Goal: Transaction & Acquisition: Obtain resource

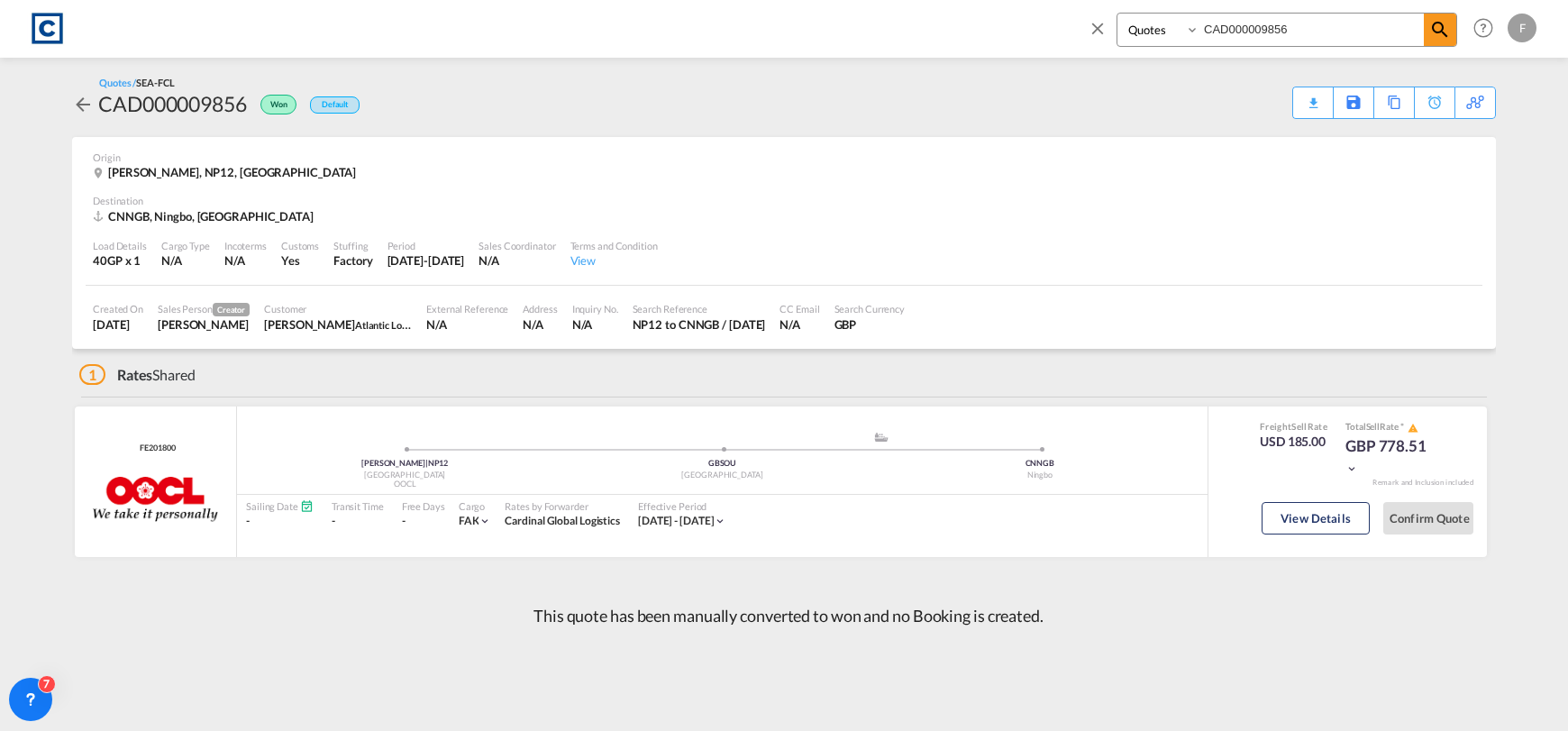
select select "Quotes"
click at [1103, 28] on md-icon "icon-close" at bounding box center [1098, 27] width 20 height 20
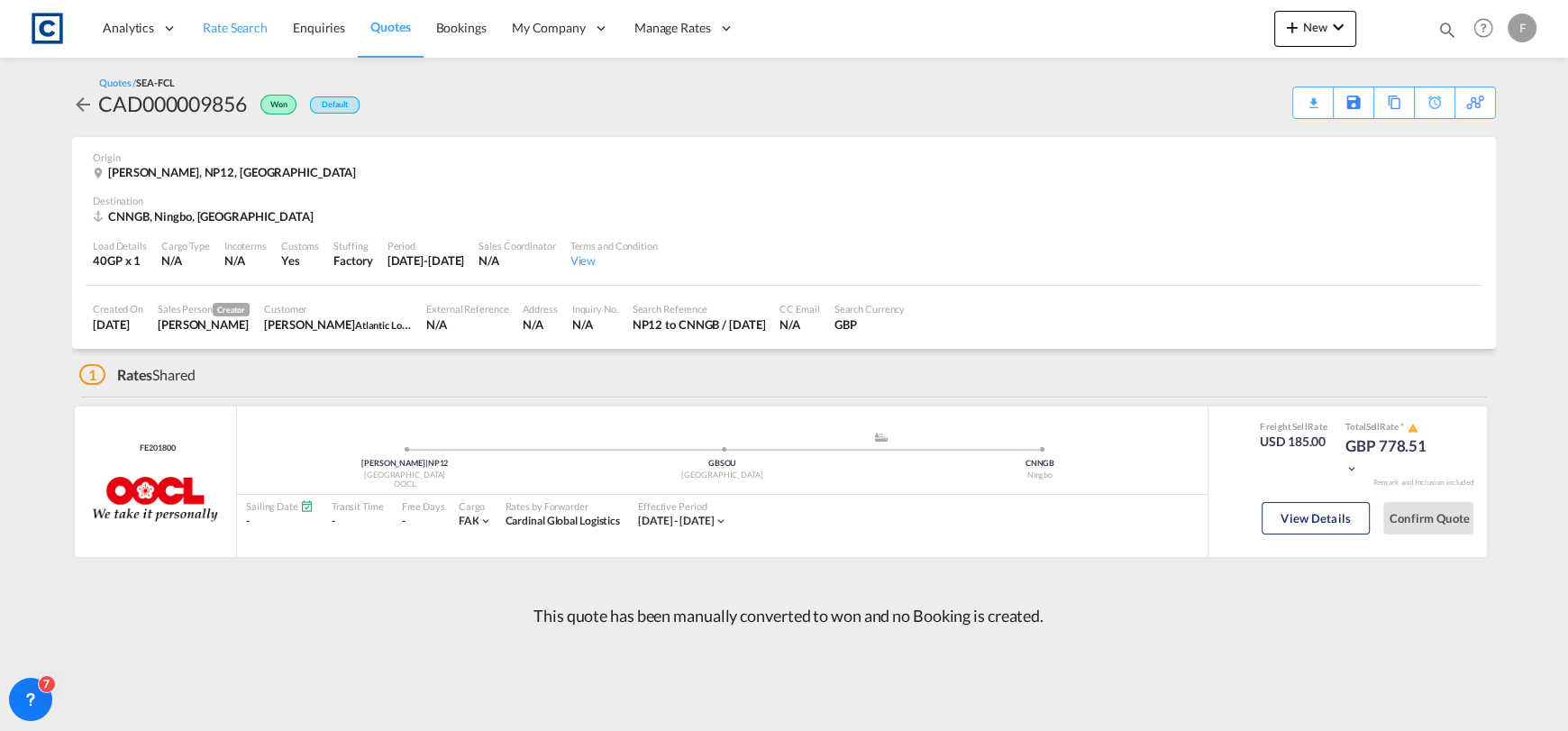
drag, startPoint x: 247, startPoint y: 22, endPoint x: 267, endPoint y: 45, distance: 30.5
click at [247, 21] on span "Rate Search" at bounding box center [235, 27] width 64 height 16
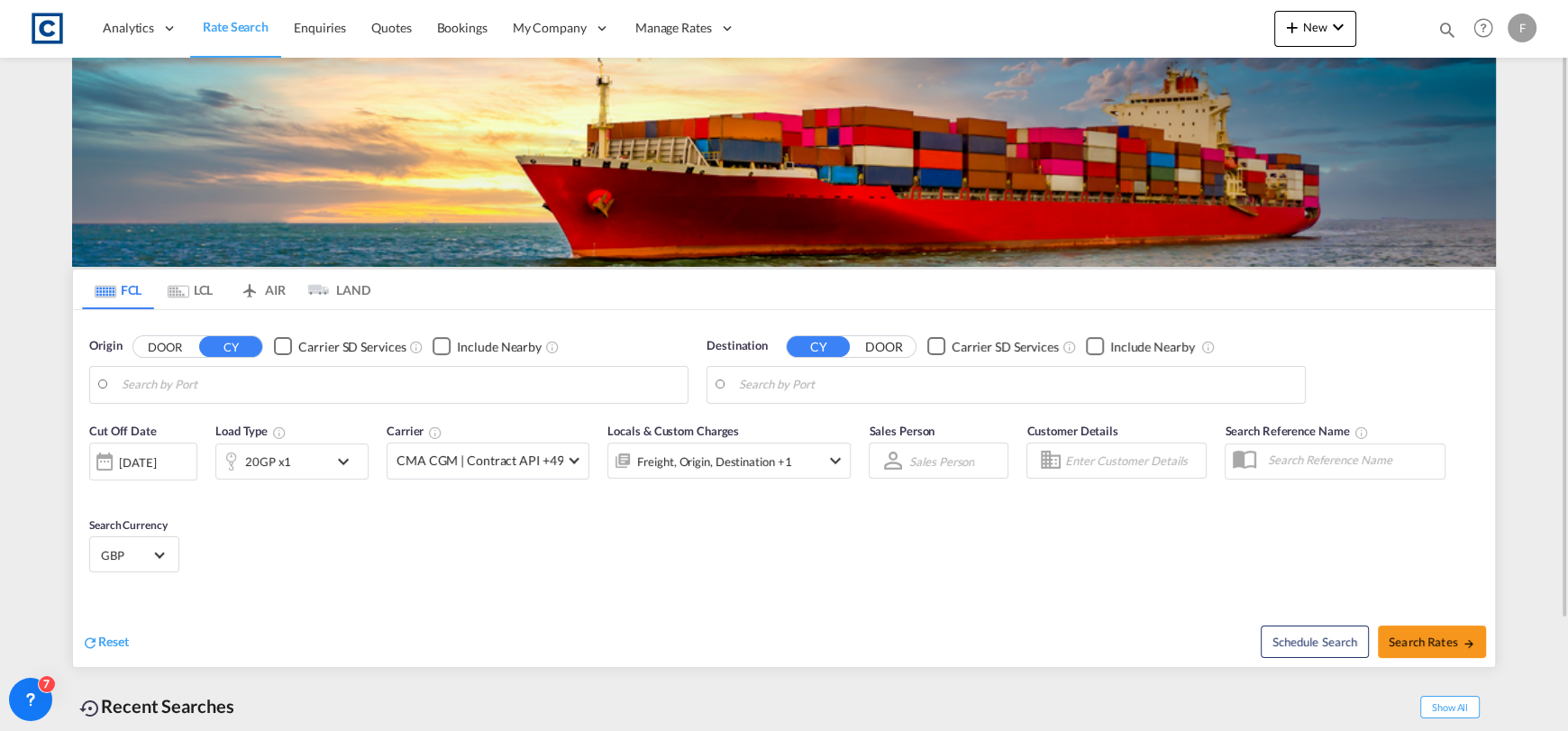
type input "Felixstowe, GBFXT"
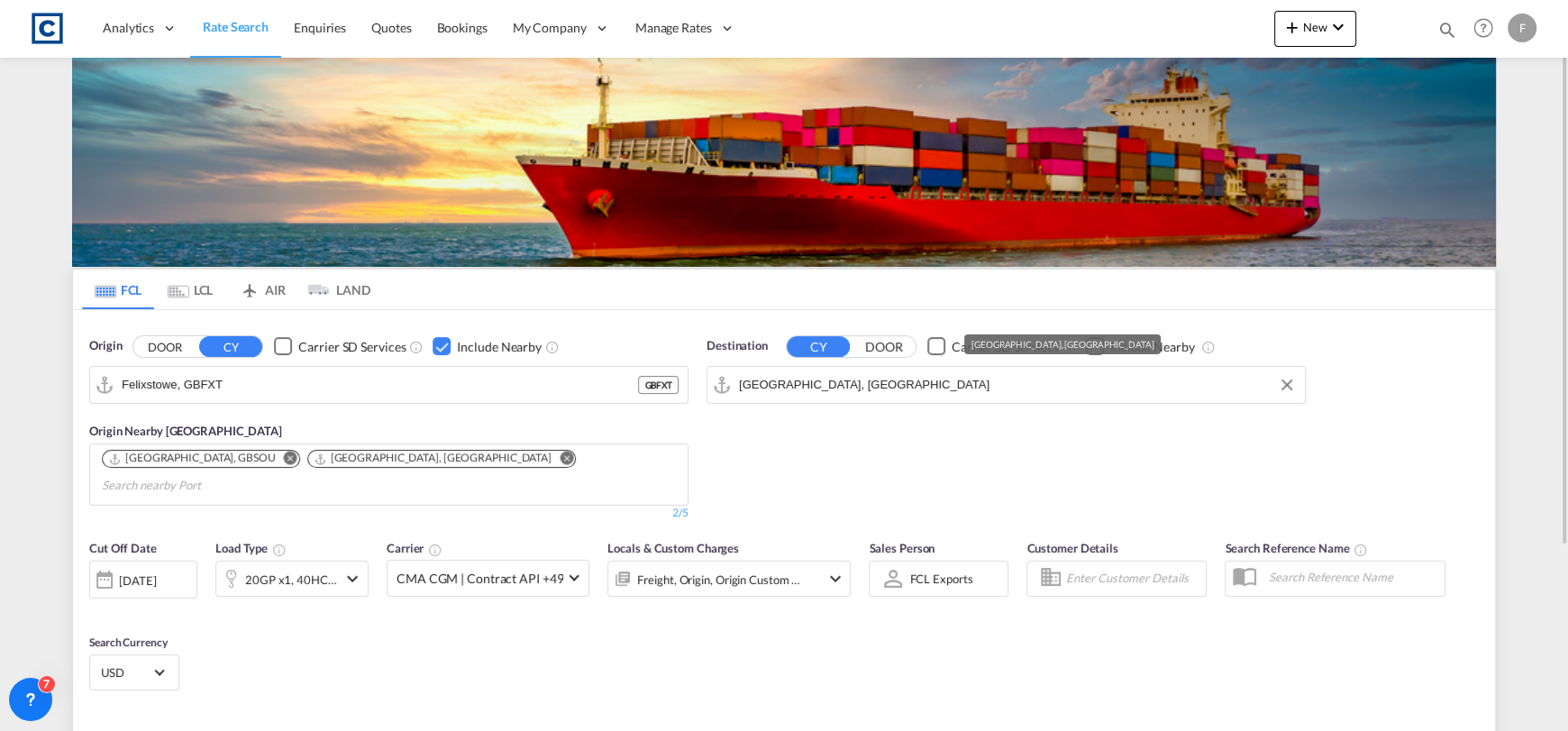
click at [860, 386] on input "[GEOGRAPHIC_DATA], [GEOGRAPHIC_DATA]" at bounding box center [1017, 385] width 557 height 27
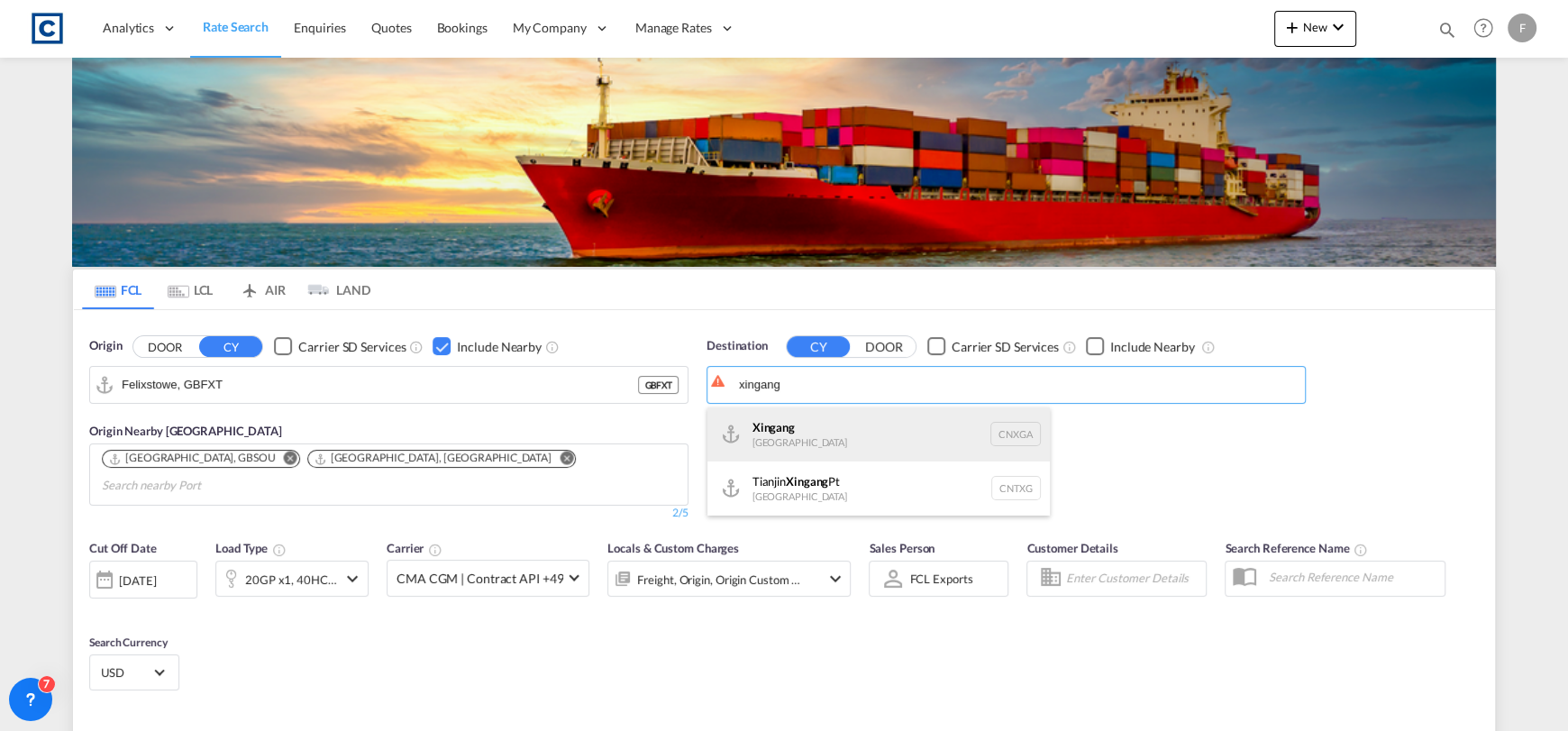
click at [905, 427] on div "Xingang [GEOGRAPHIC_DATA] CNXGA" at bounding box center [878, 433] width 342 height 54
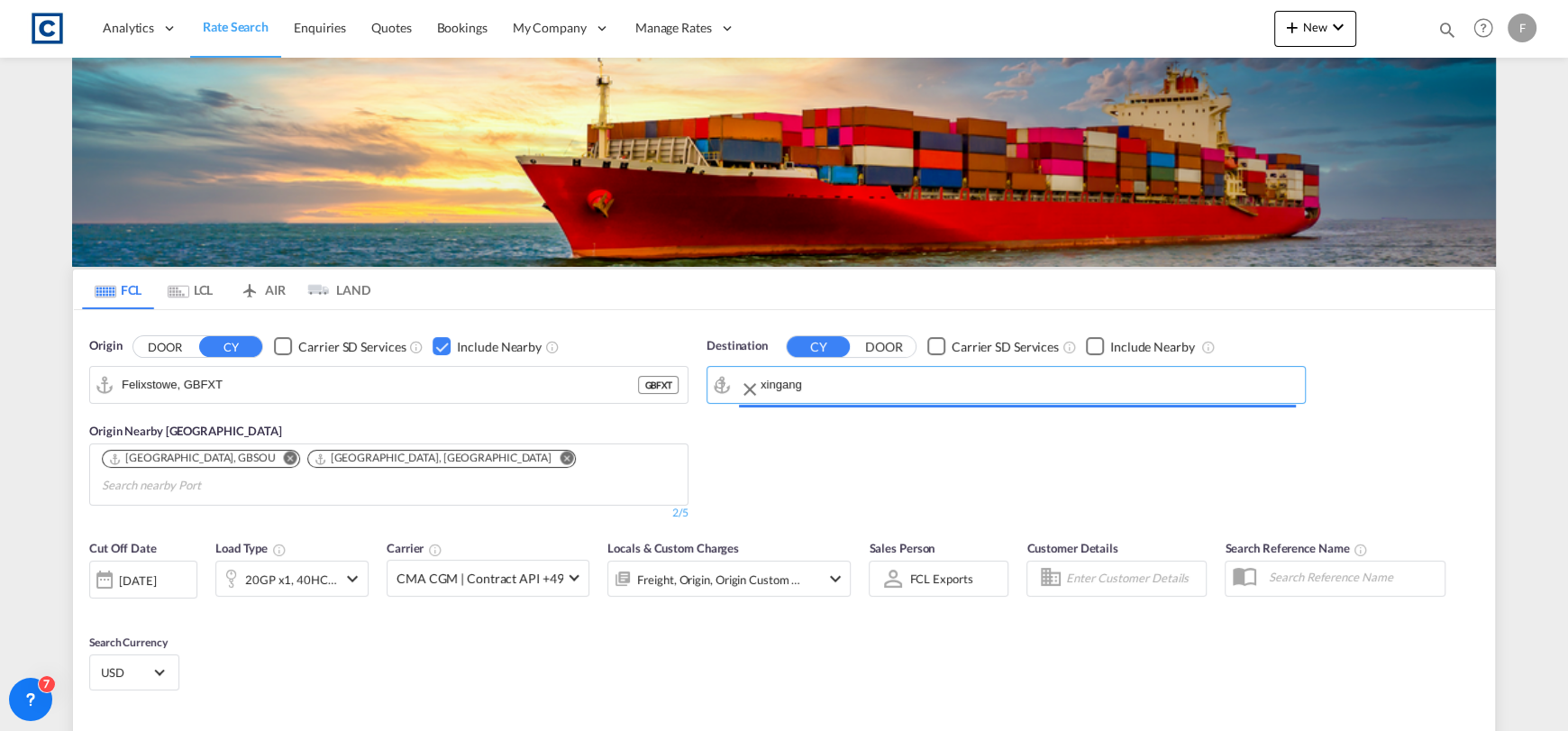
type input "Xingang, CNXGA"
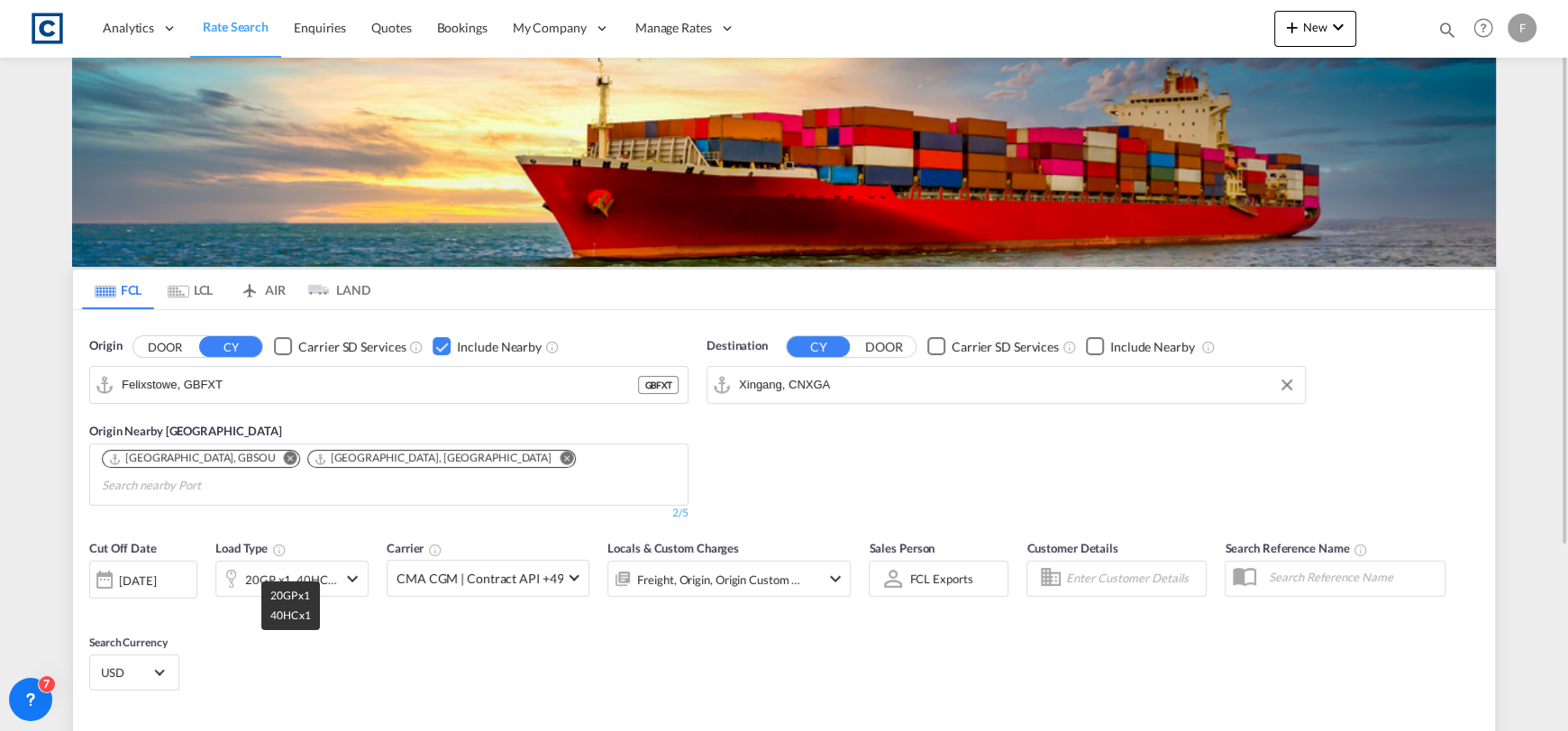
click at [277, 567] on div "20GP x1, 40HC x1" at bounding box center [291, 580] width 92 height 25
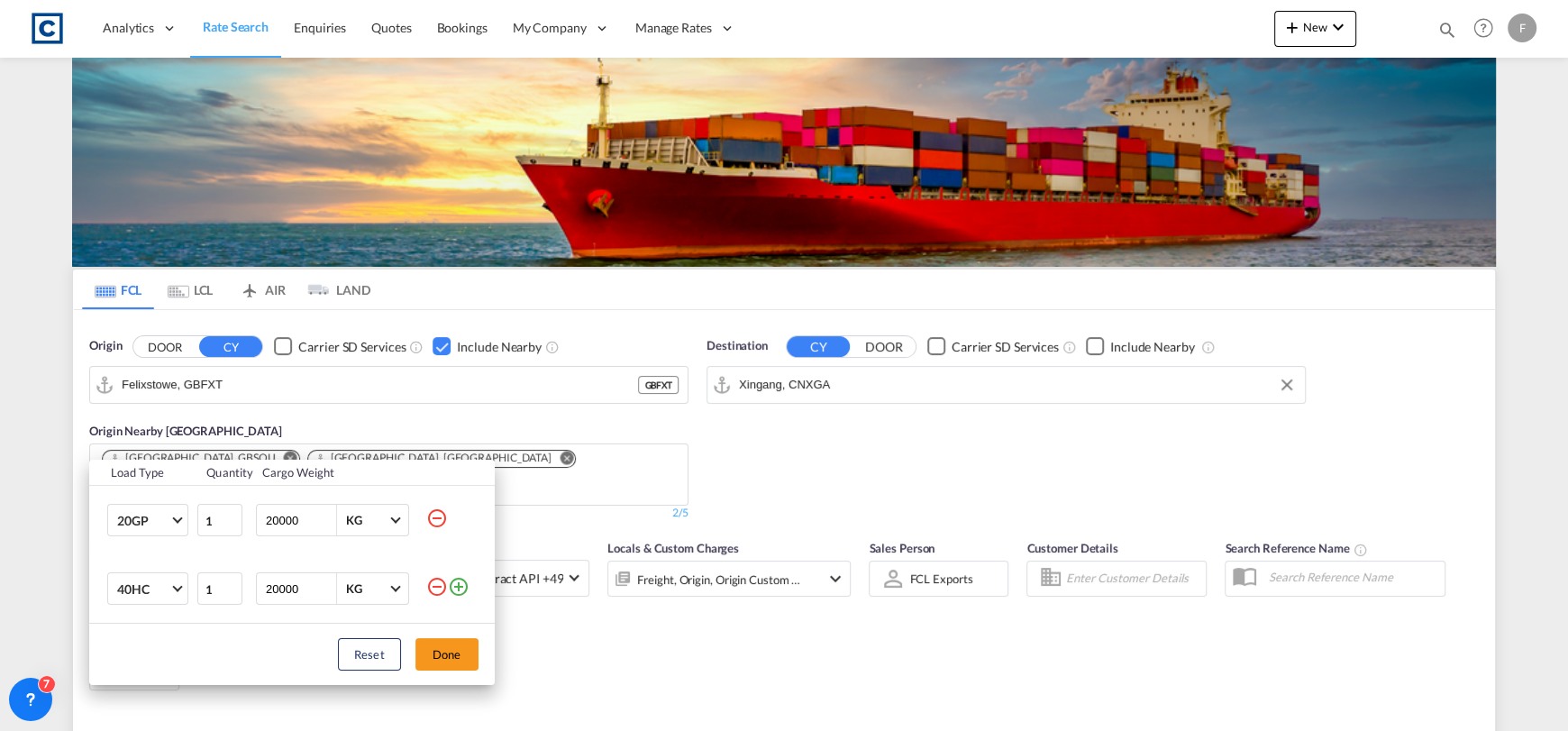
click at [436, 518] on md-icon "icon-minus-circle-outline" at bounding box center [437, 518] width 21 height 21
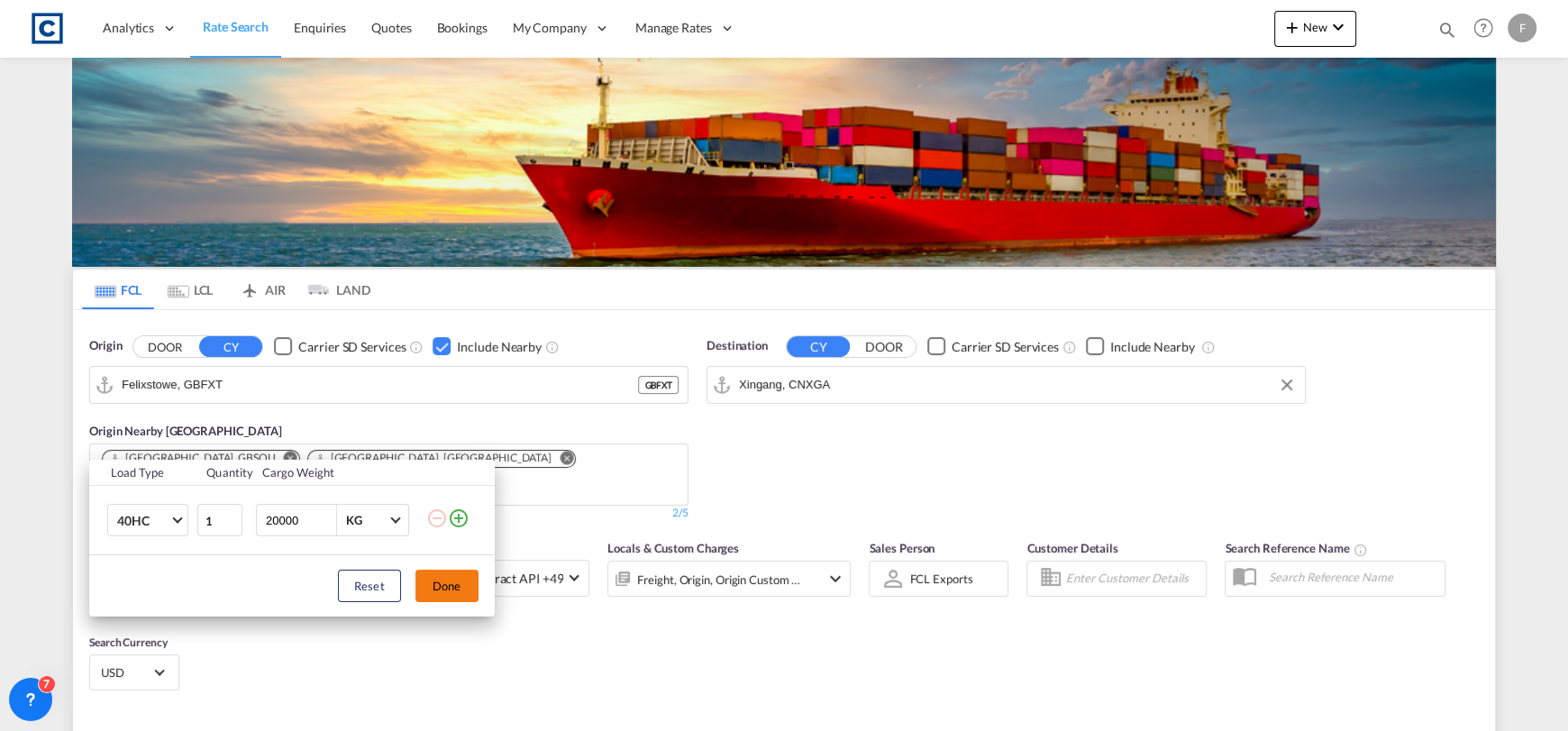
click at [443, 570] on button "Done" at bounding box center [447, 586] width 63 height 32
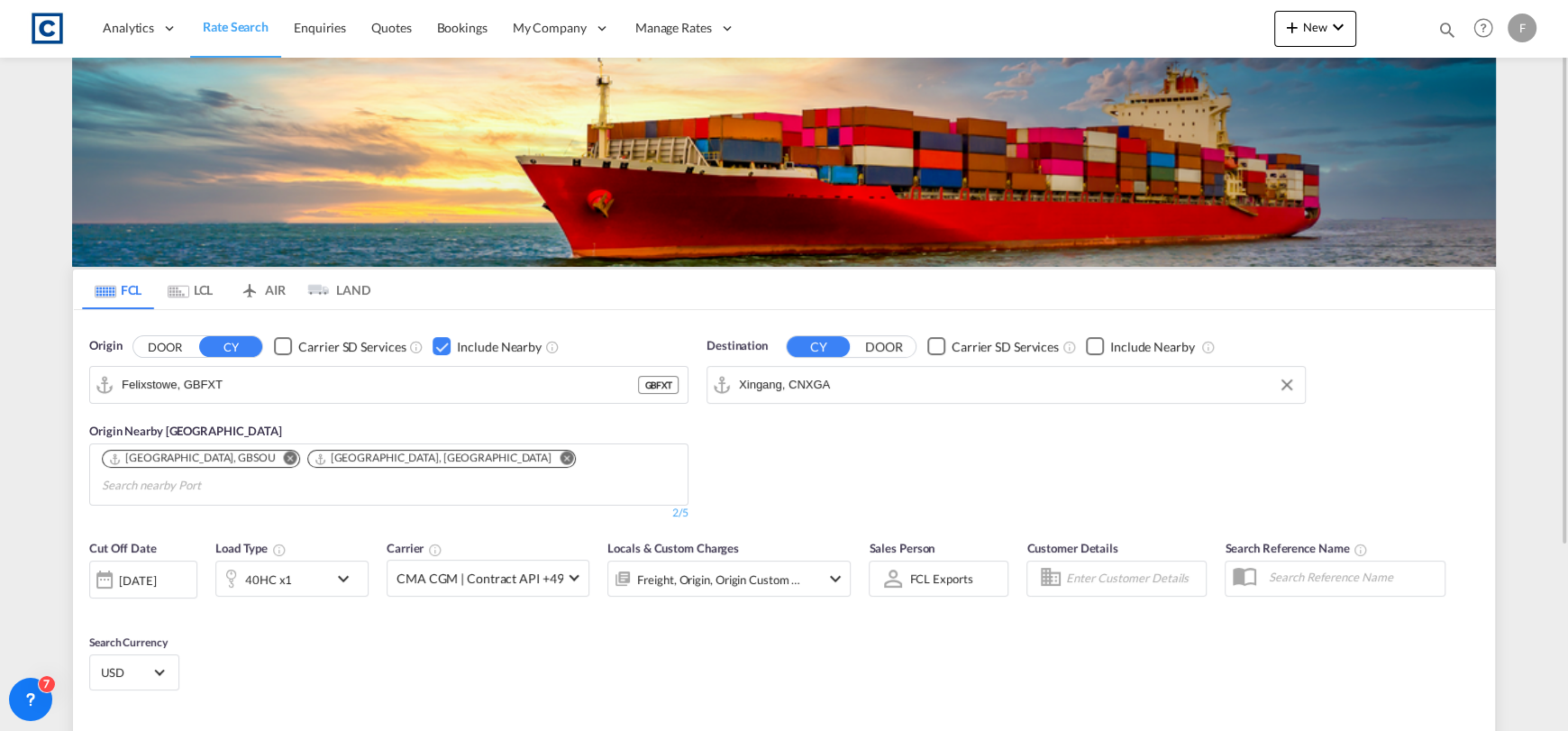
click at [176, 565] on div "[DATE]" at bounding box center [142, 579] width 108 height 38
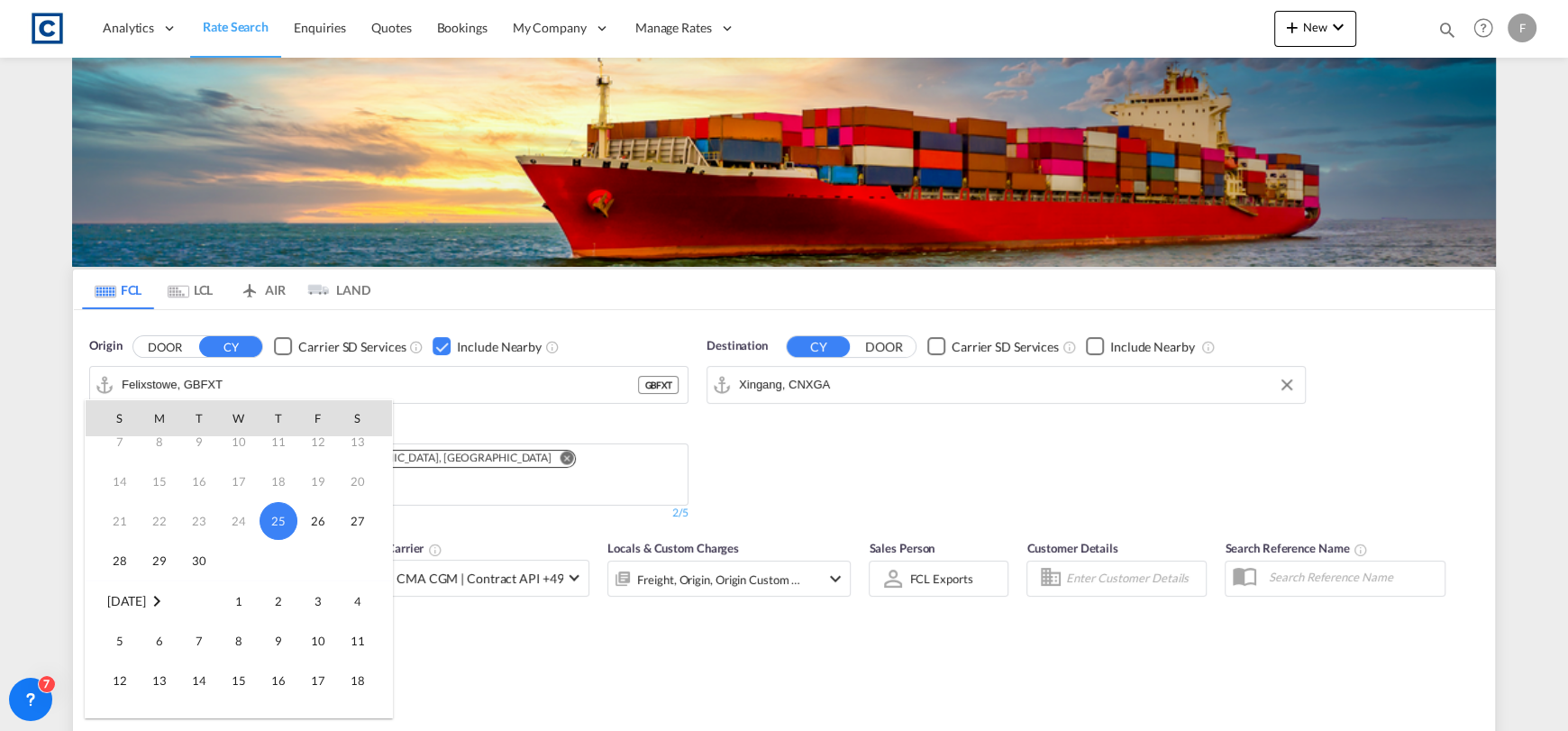
scroll to position [181, 0]
click at [241, 502] on span "1" at bounding box center [238, 515] width 36 height 36
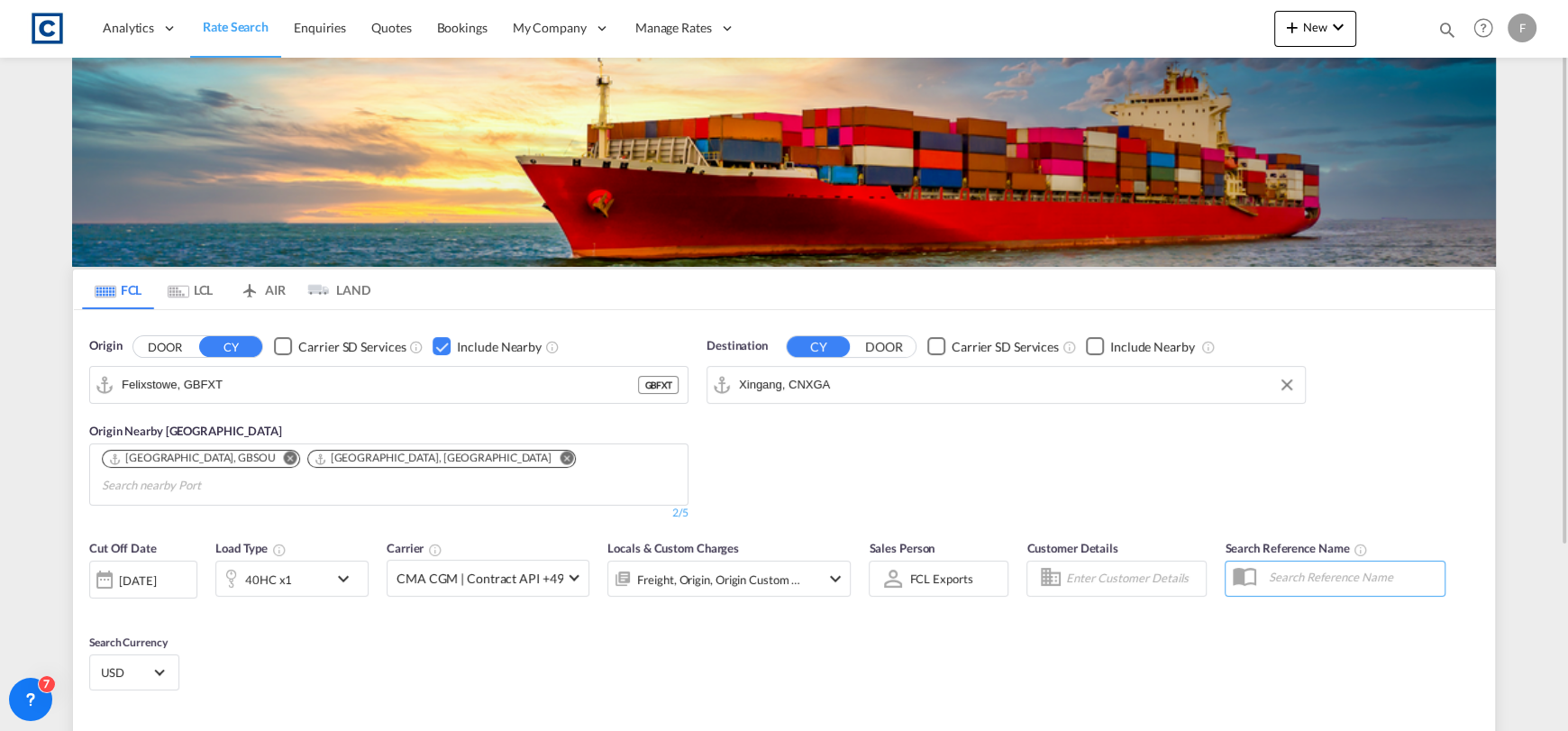
scroll to position [180, 0]
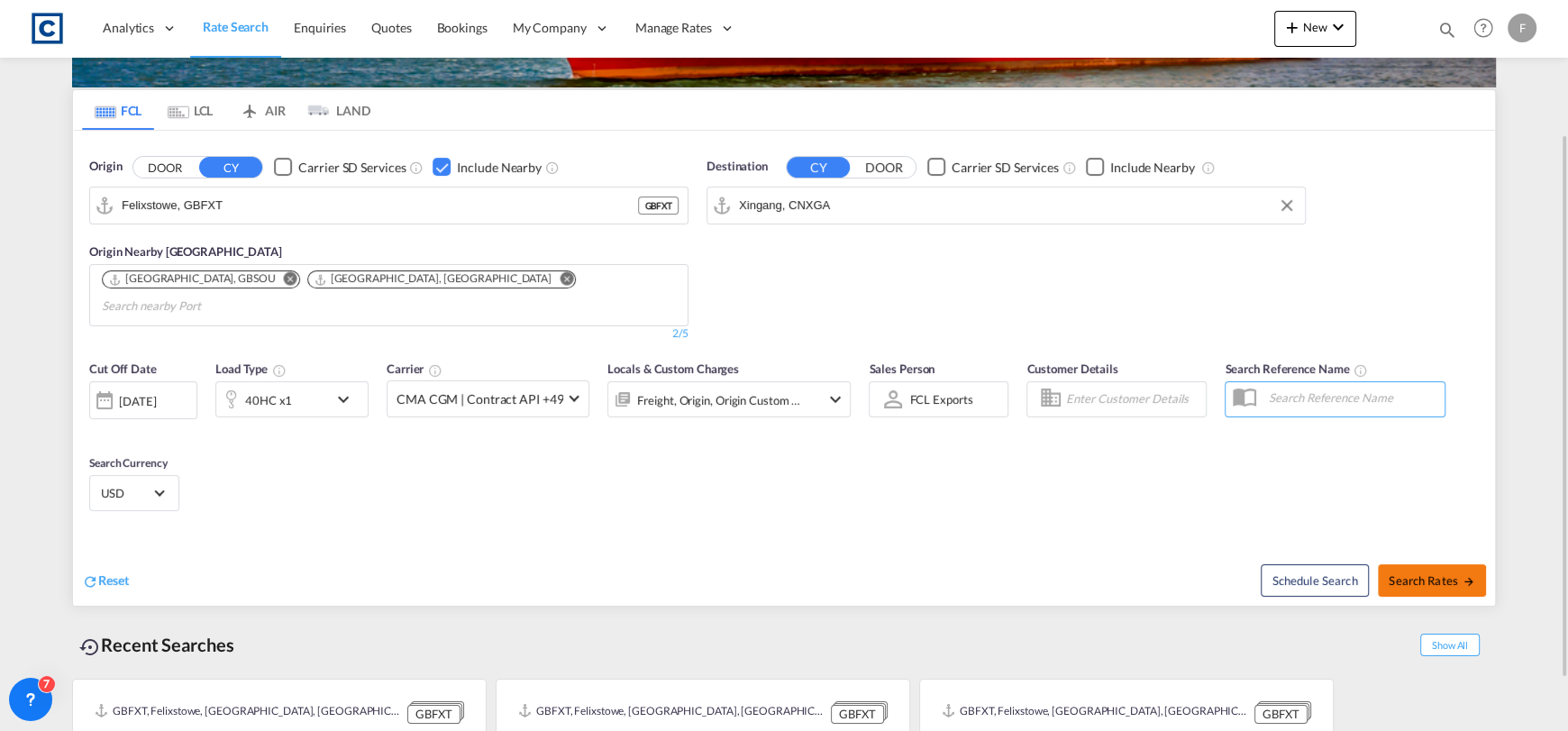
click at [1423, 564] on button "Search Rates" at bounding box center [1431, 580] width 108 height 32
type input "GBFXT to CNXGA / [DATE]"
